Goal: Transaction & Acquisition: Purchase product/service

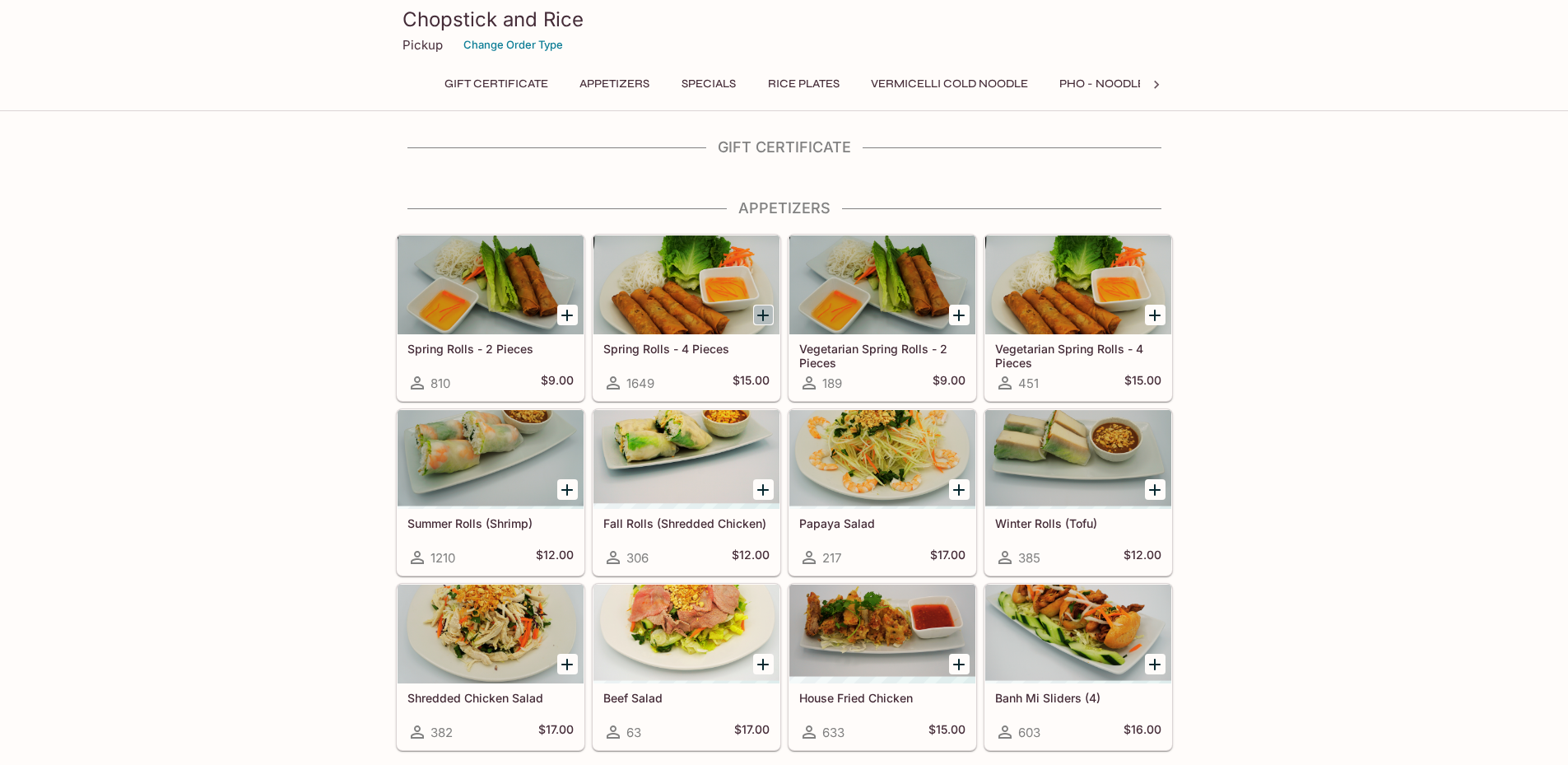
click at [765, 318] on icon "Add Spring Rolls - 4 Pieces" at bounding box center [762, 315] width 20 height 20
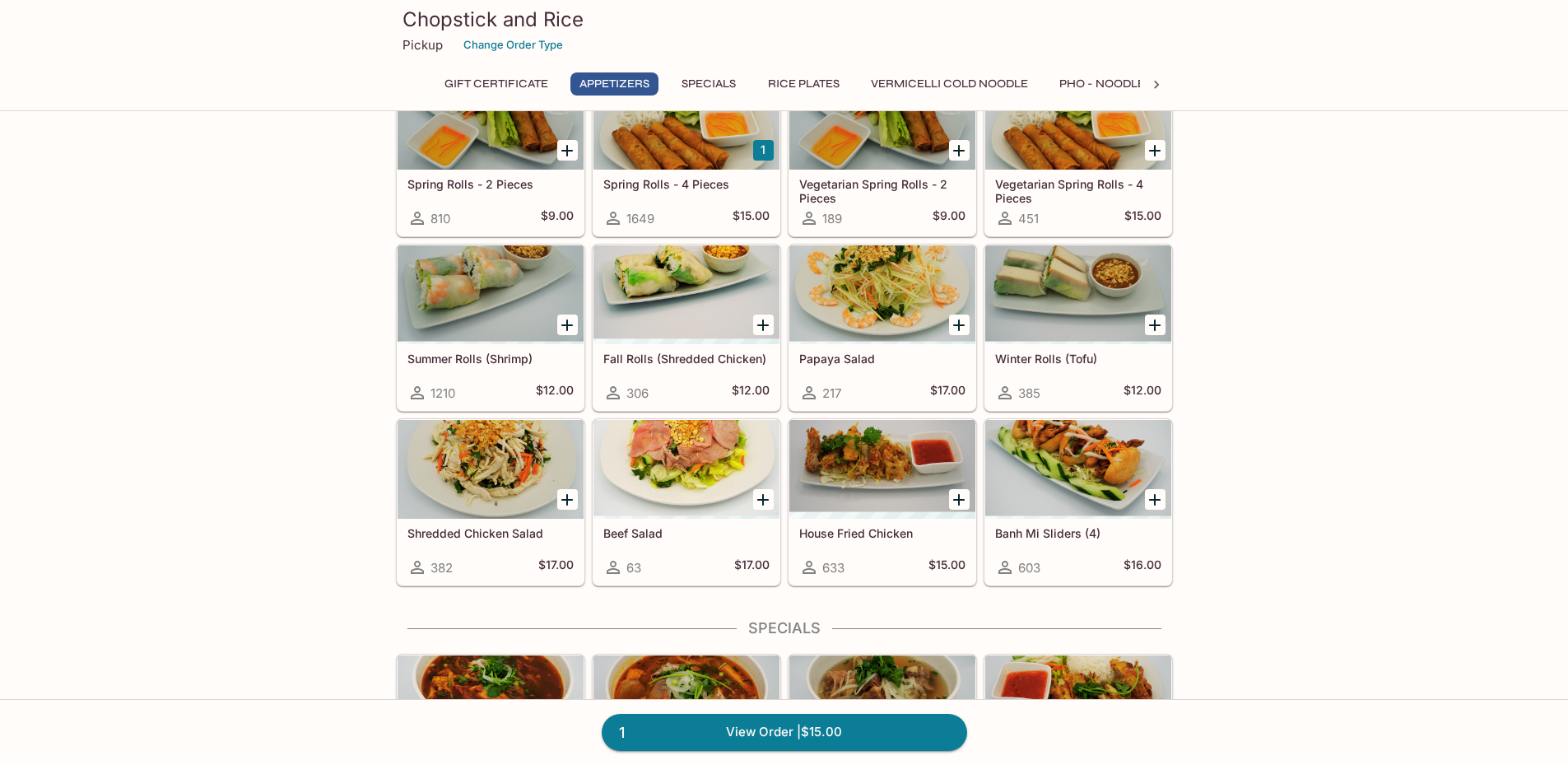
scroll to position [82, 0]
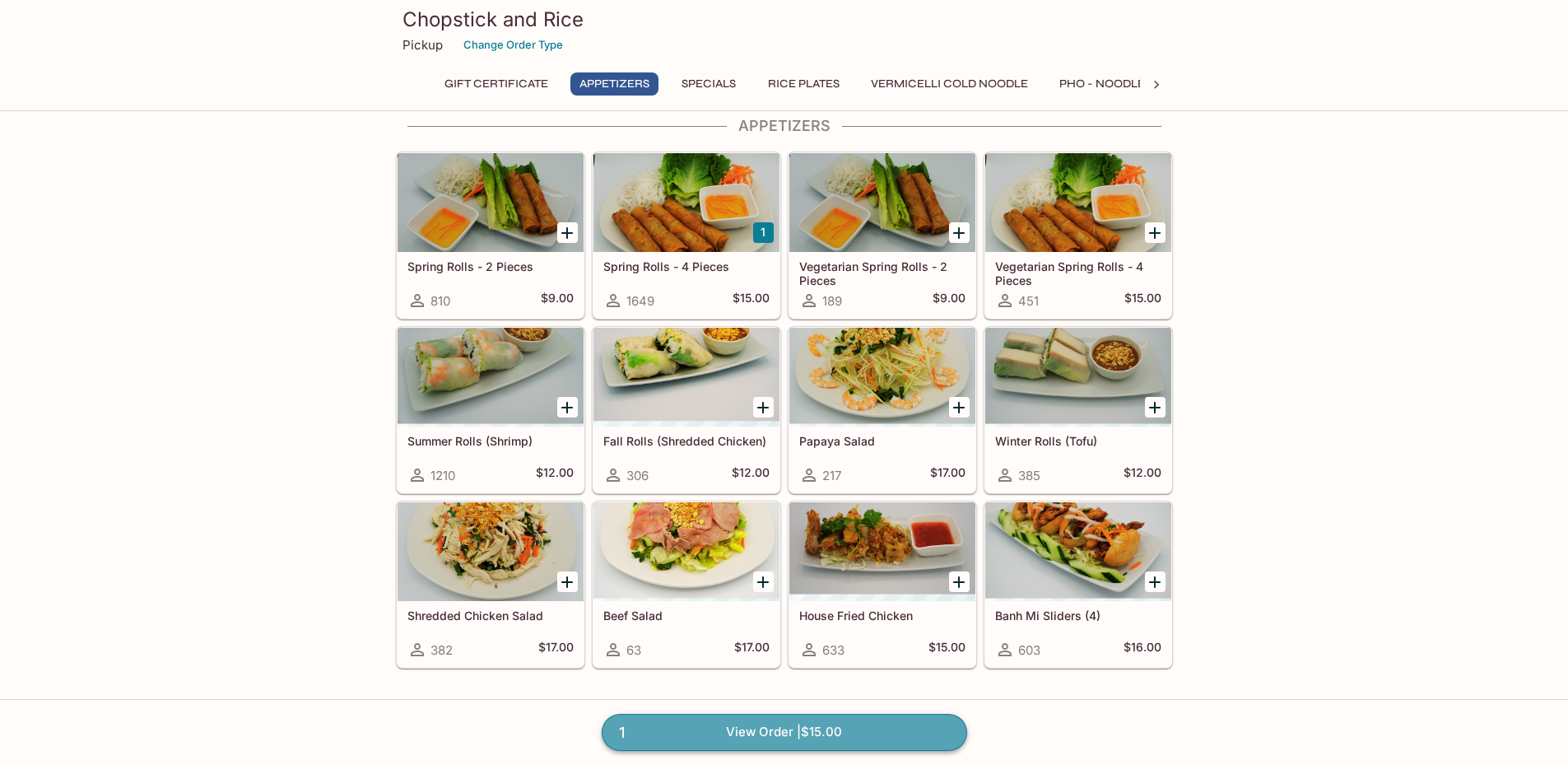
click at [841, 740] on link "1 View Order | $15.00" at bounding box center [785, 731] width 366 height 36
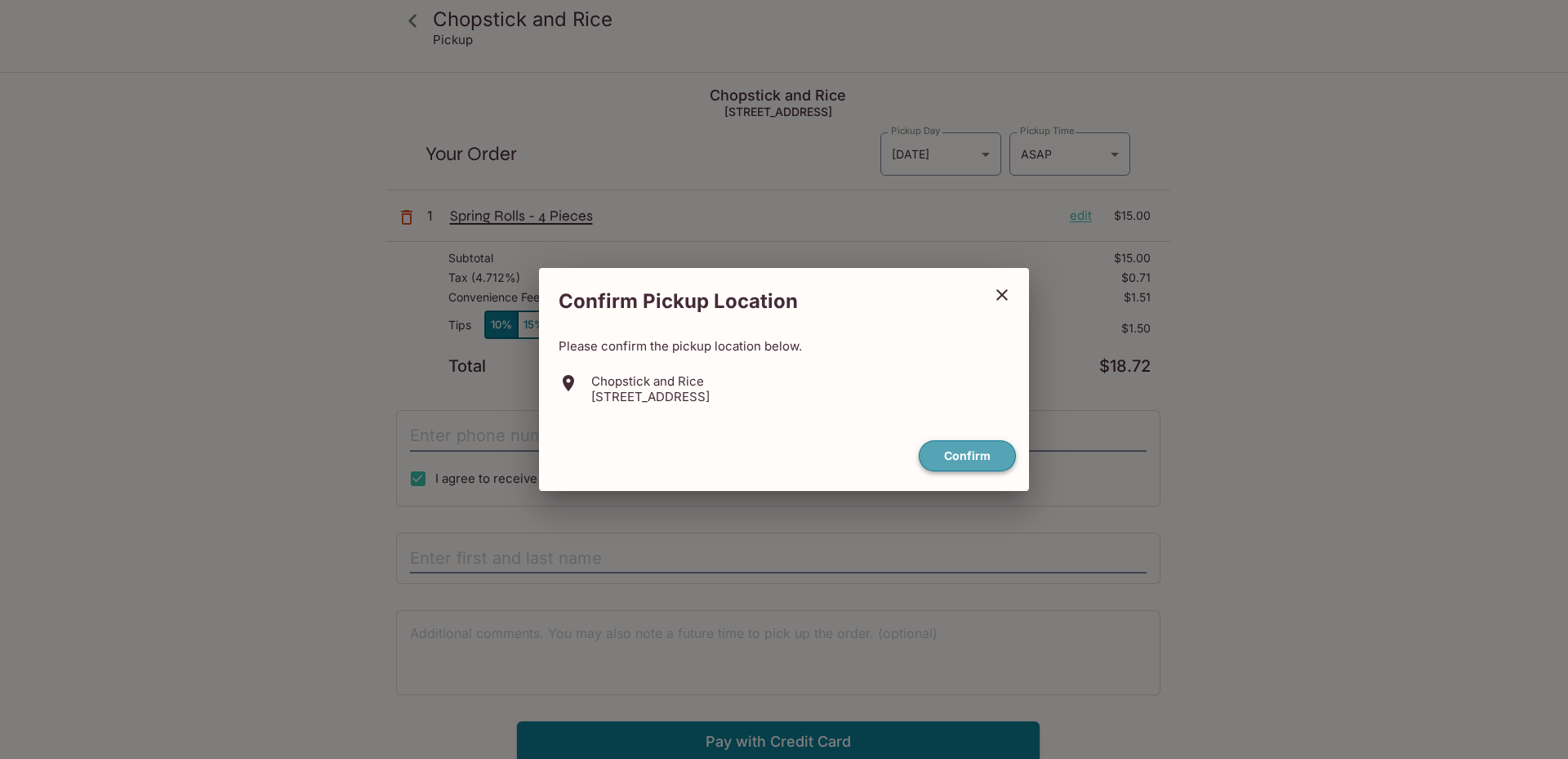
click at [996, 463] on button "Confirm" at bounding box center [968, 456] width 97 height 32
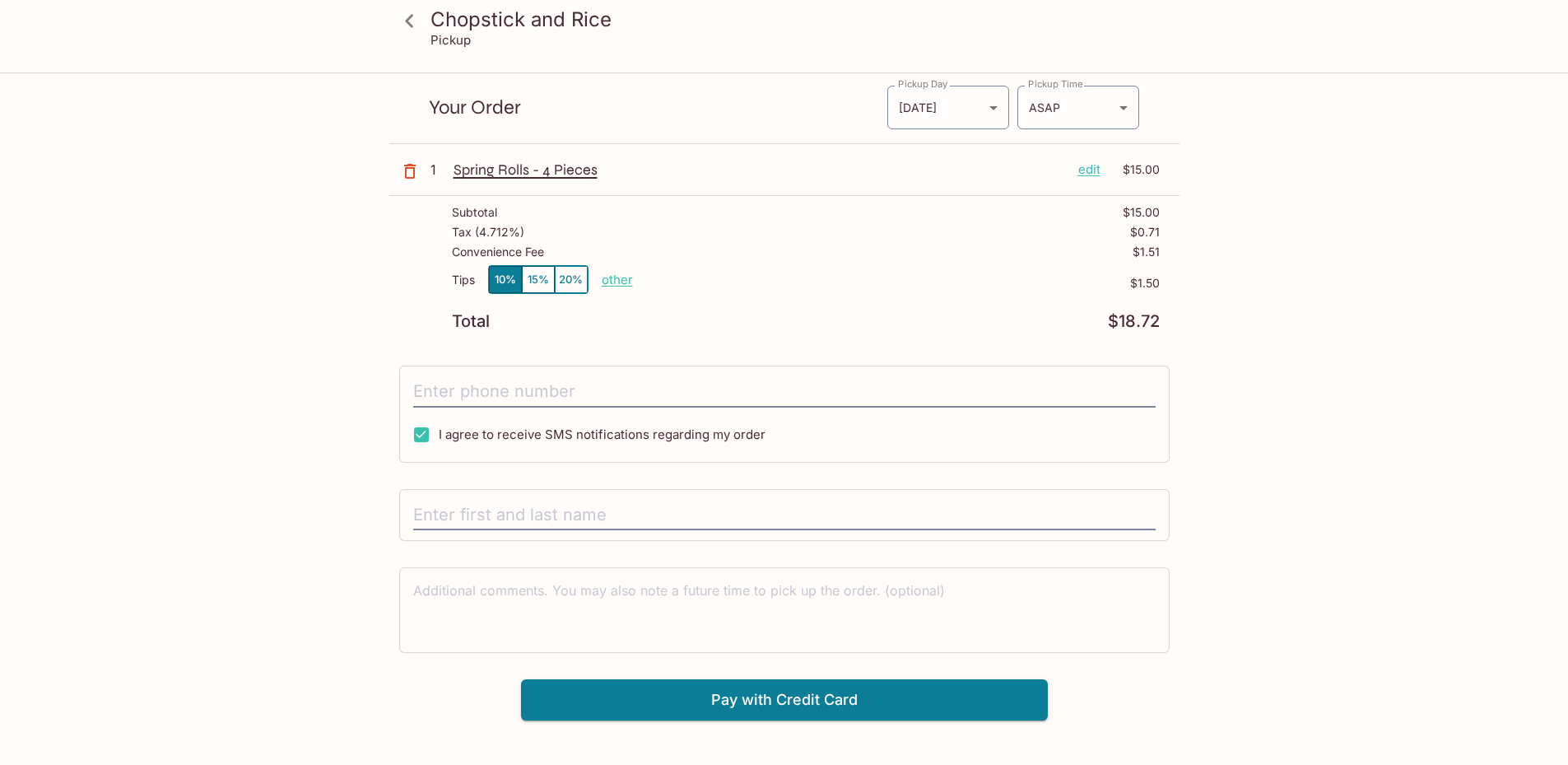
scroll to position [74, 0]
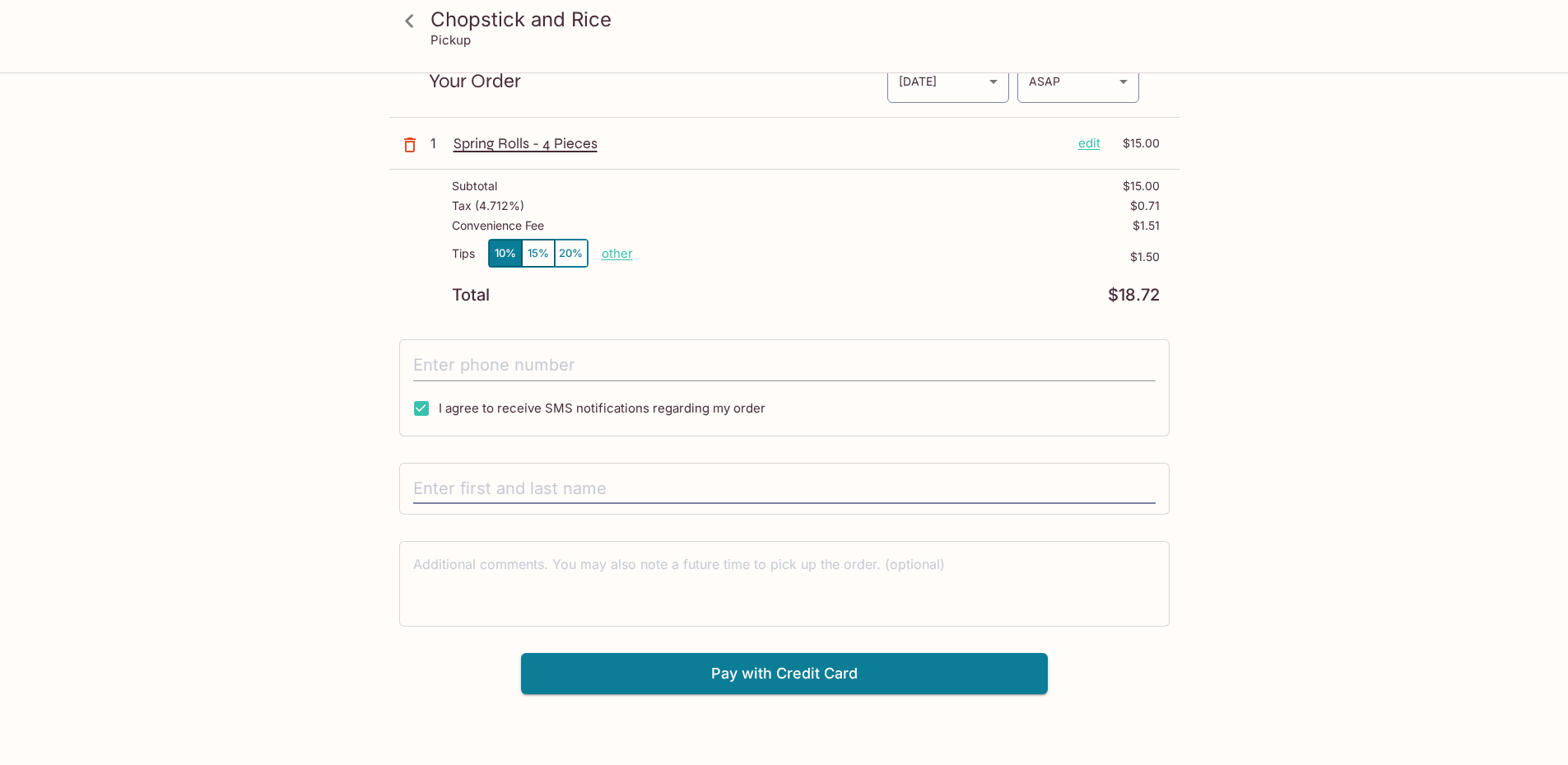
click at [550, 362] on input "tel" at bounding box center [785, 365] width 743 height 31
type input "[PHONE_NUMBER]"
click at [732, 670] on button "Pay with Credit Card" at bounding box center [784, 674] width 527 height 41
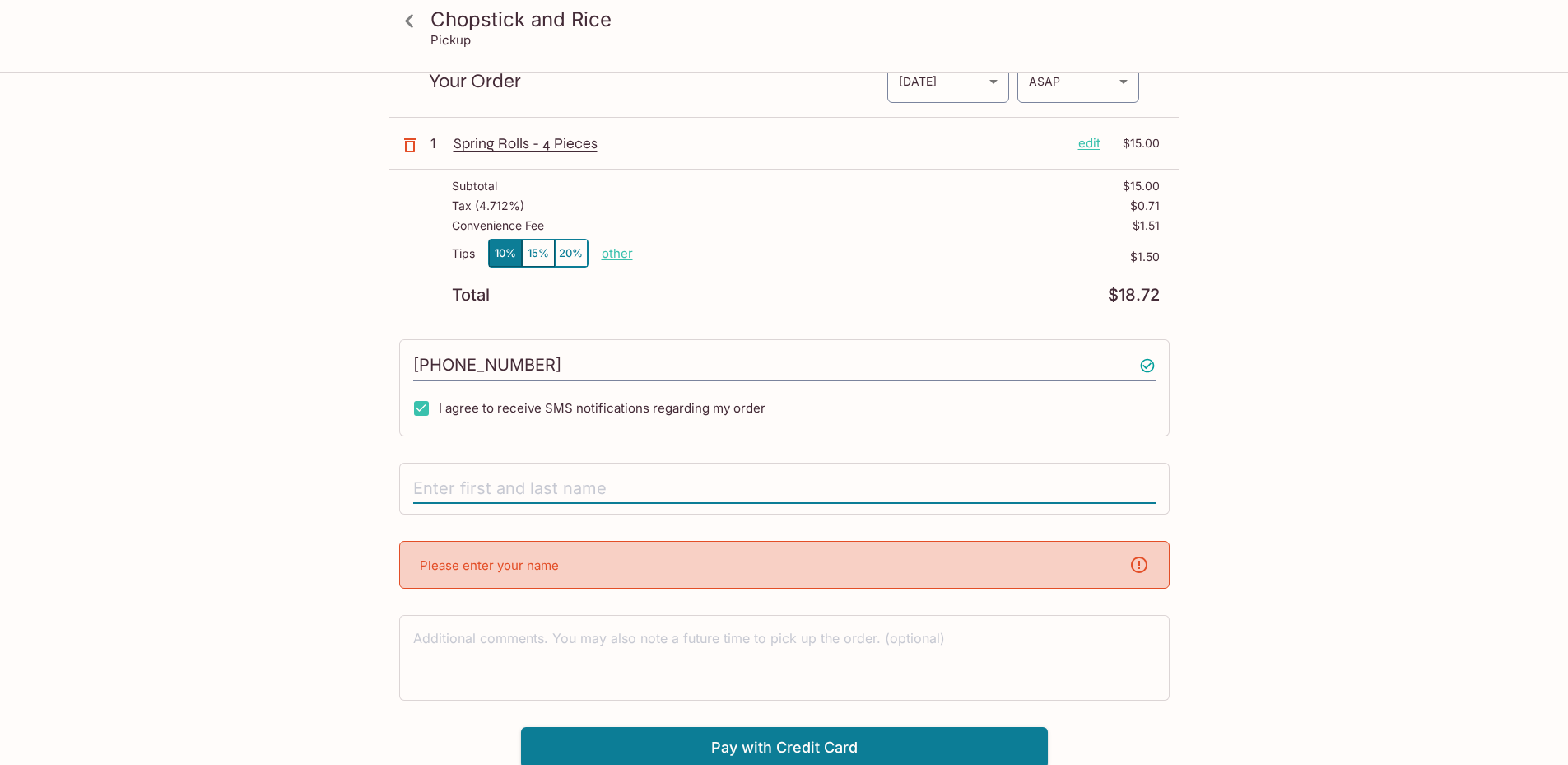
click at [603, 478] on input "text" at bounding box center [785, 488] width 743 height 31
type input "[PERSON_NAME]"
click at [288, 627] on div "Chopstick and Rice Pickup Chopstick and Rice [STREET_ADDRESS] Your Order Pickup…" at bounding box center [784, 383] width 1054 height 768
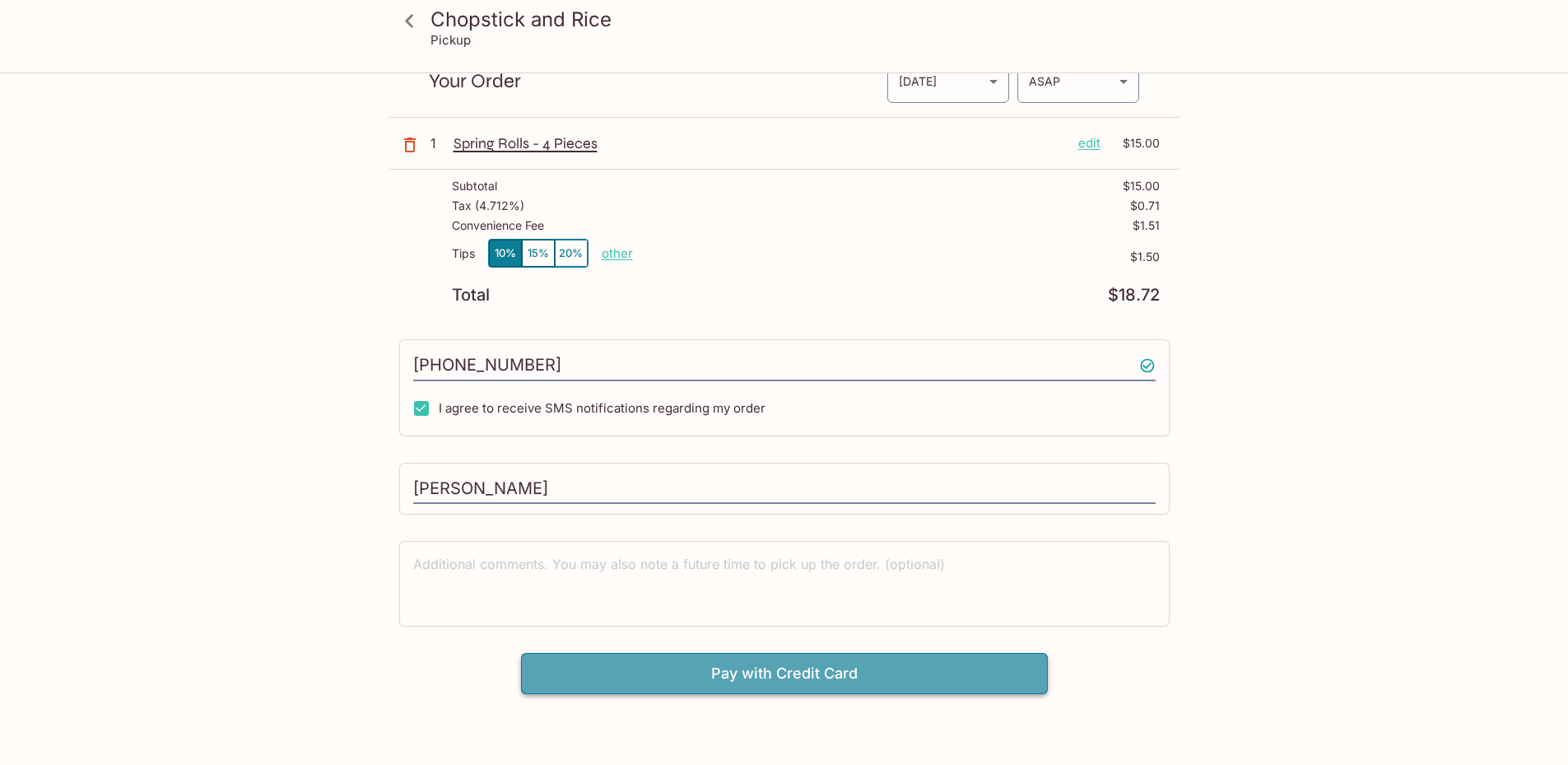
click at [707, 677] on button "Pay with Credit Card" at bounding box center [784, 674] width 527 height 41
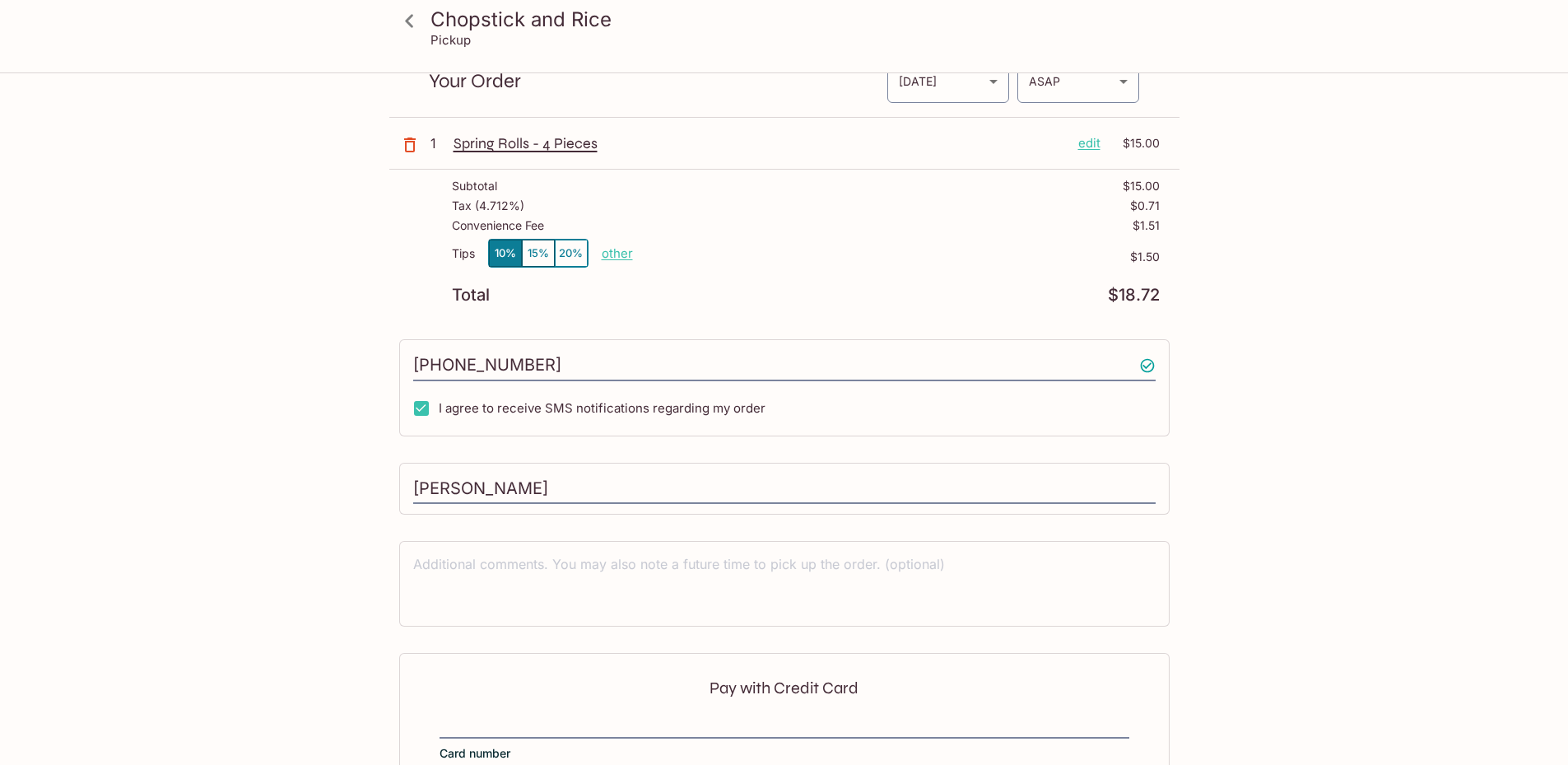
scroll to position [251, 0]
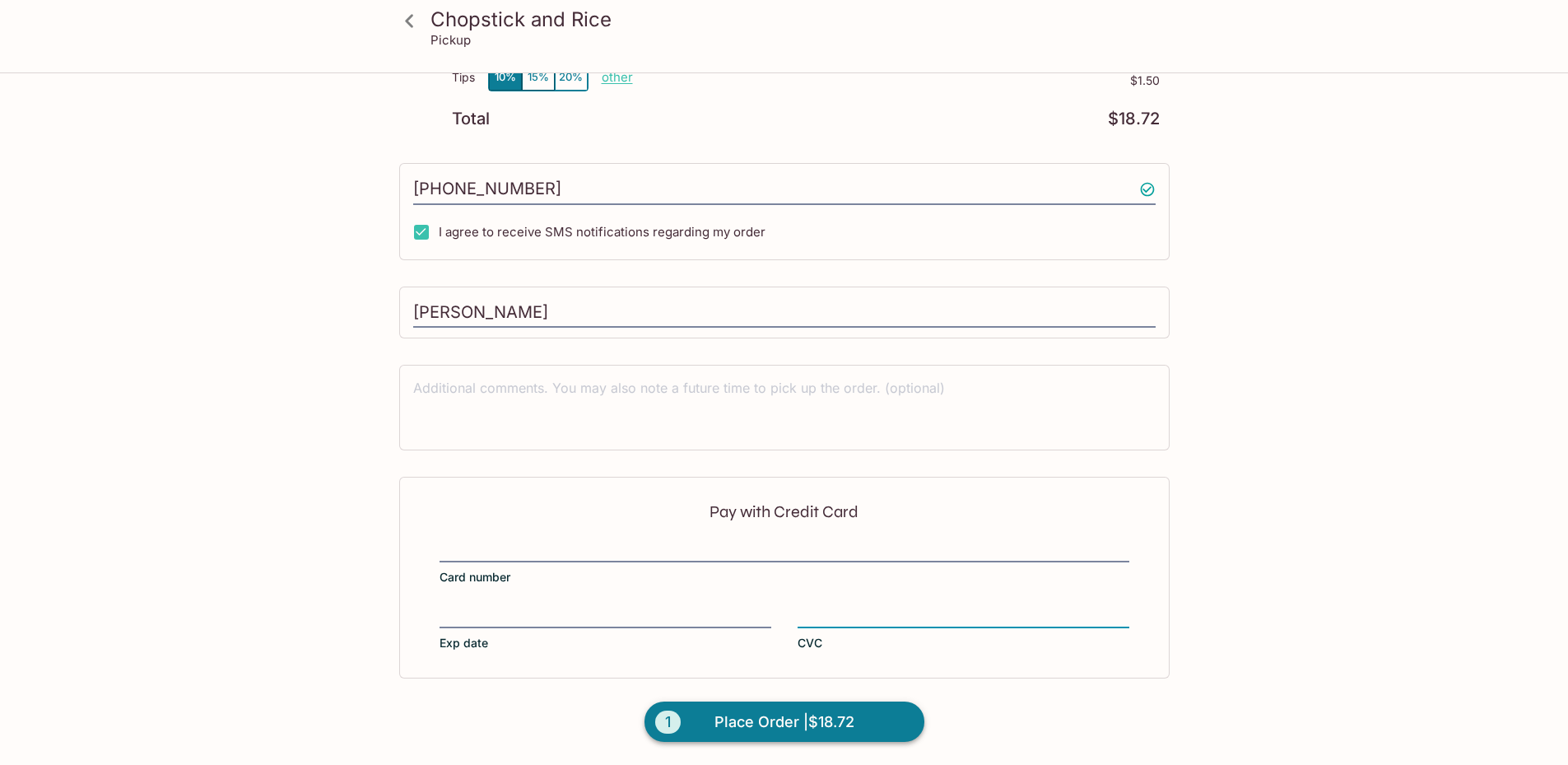
click at [840, 717] on span "Place Order | $18.72" at bounding box center [784, 722] width 140 height 26
